Goal: Task Accomplishment & Management: Manage account settings

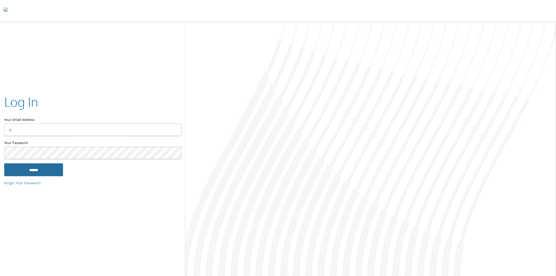
type input "**********"
click at [49, 167] on input "******" at bounding box center [33, 170] width 59 height 13
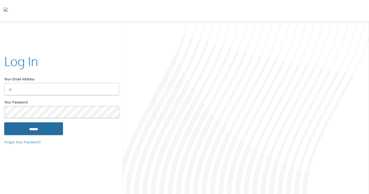
type input "**********"
click at [39, 128] on input "******" at bounding box center [33, 129] width 59 height 13
